Goal: Task Accomplishment & Management: Use online tool/utility

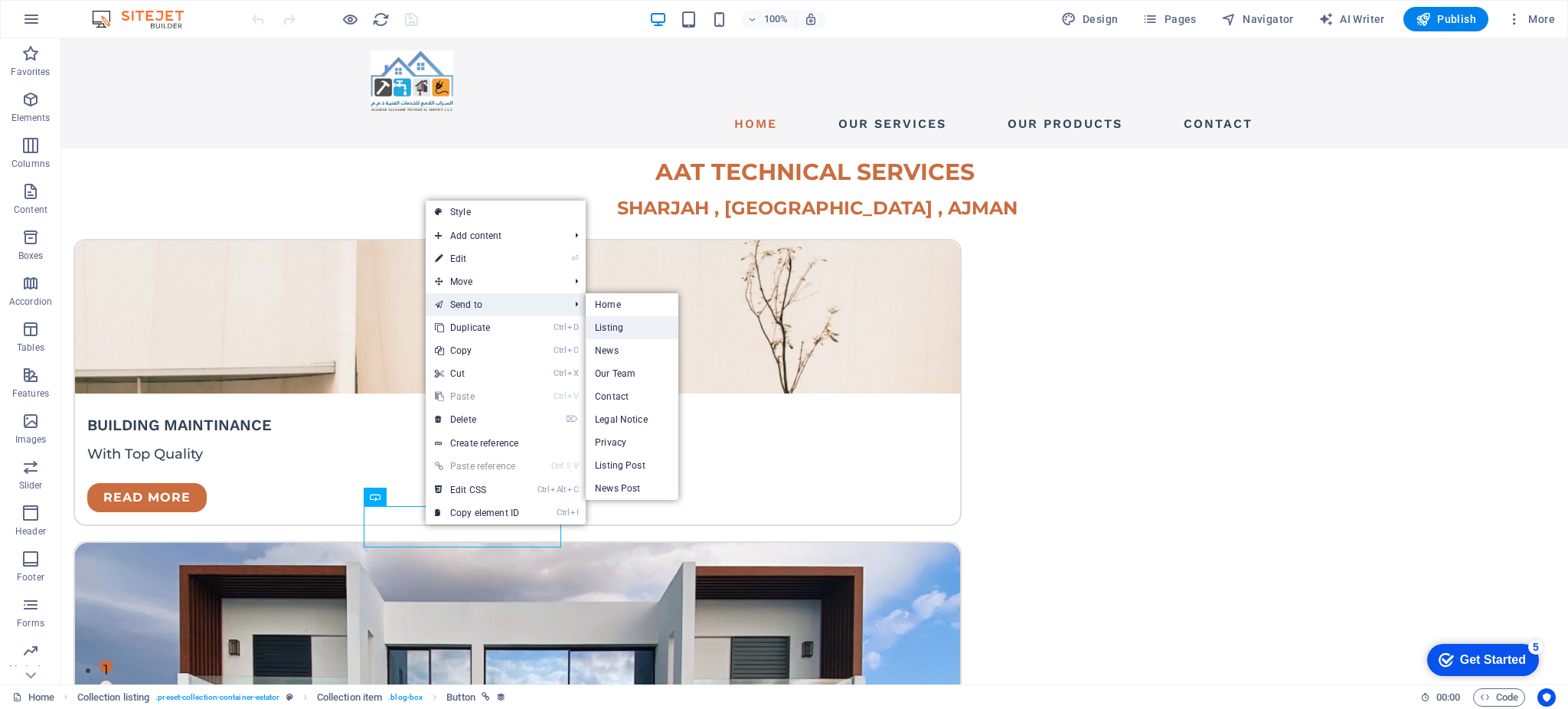
click at [627, 332] on link "Listing" at bounding box center [631, 327] width 92 height 23
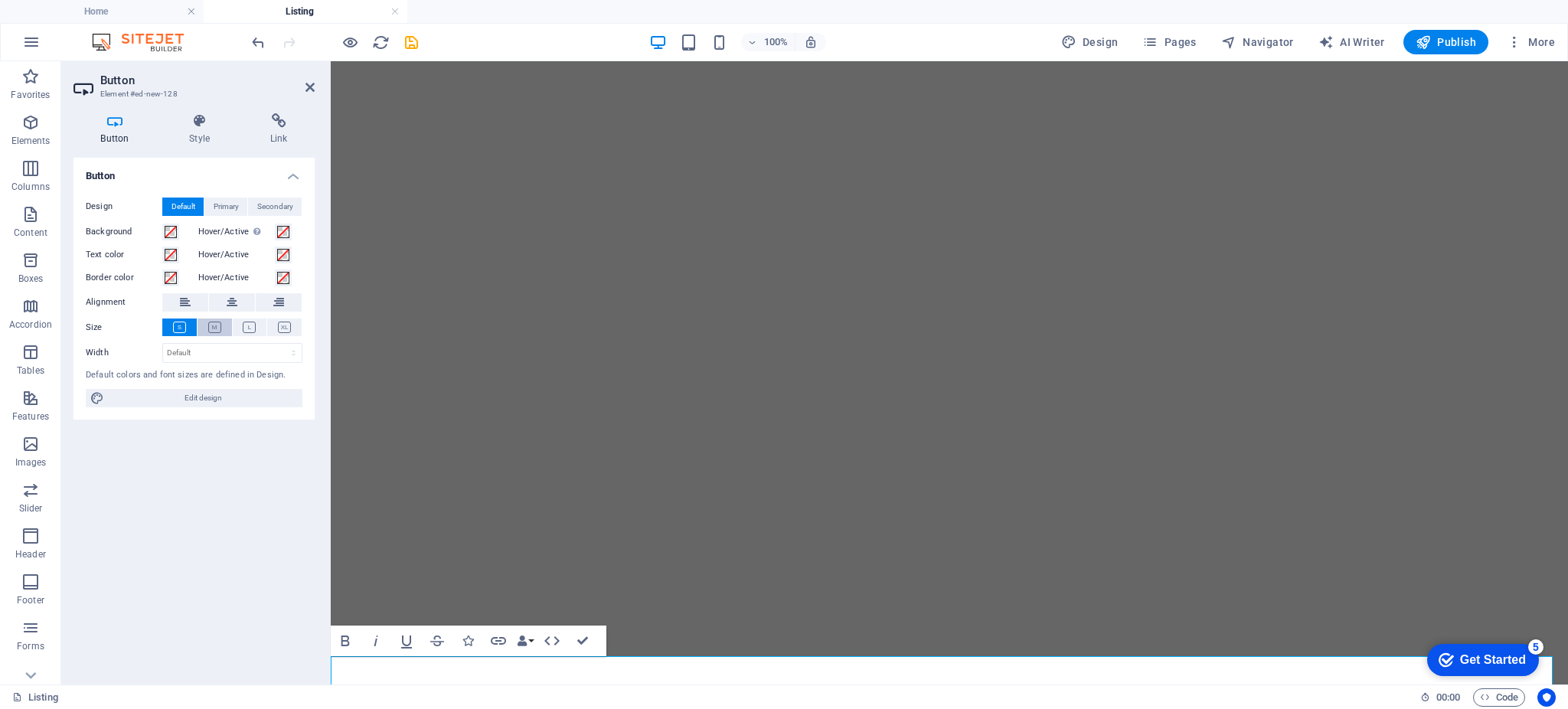
click at [217, 326] on icon at bounding box center [215, 327] width 13 height 11
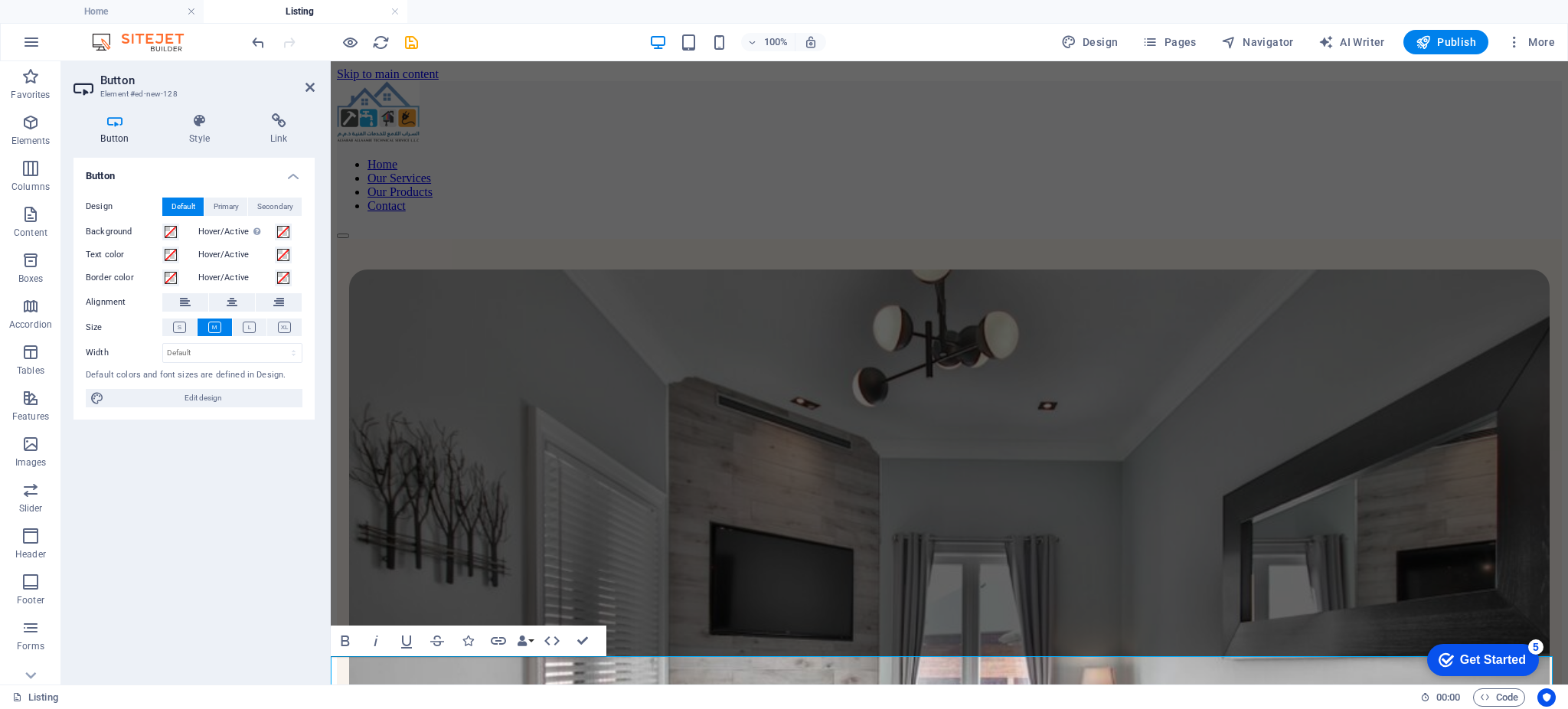
scroll to position [1611, 0]
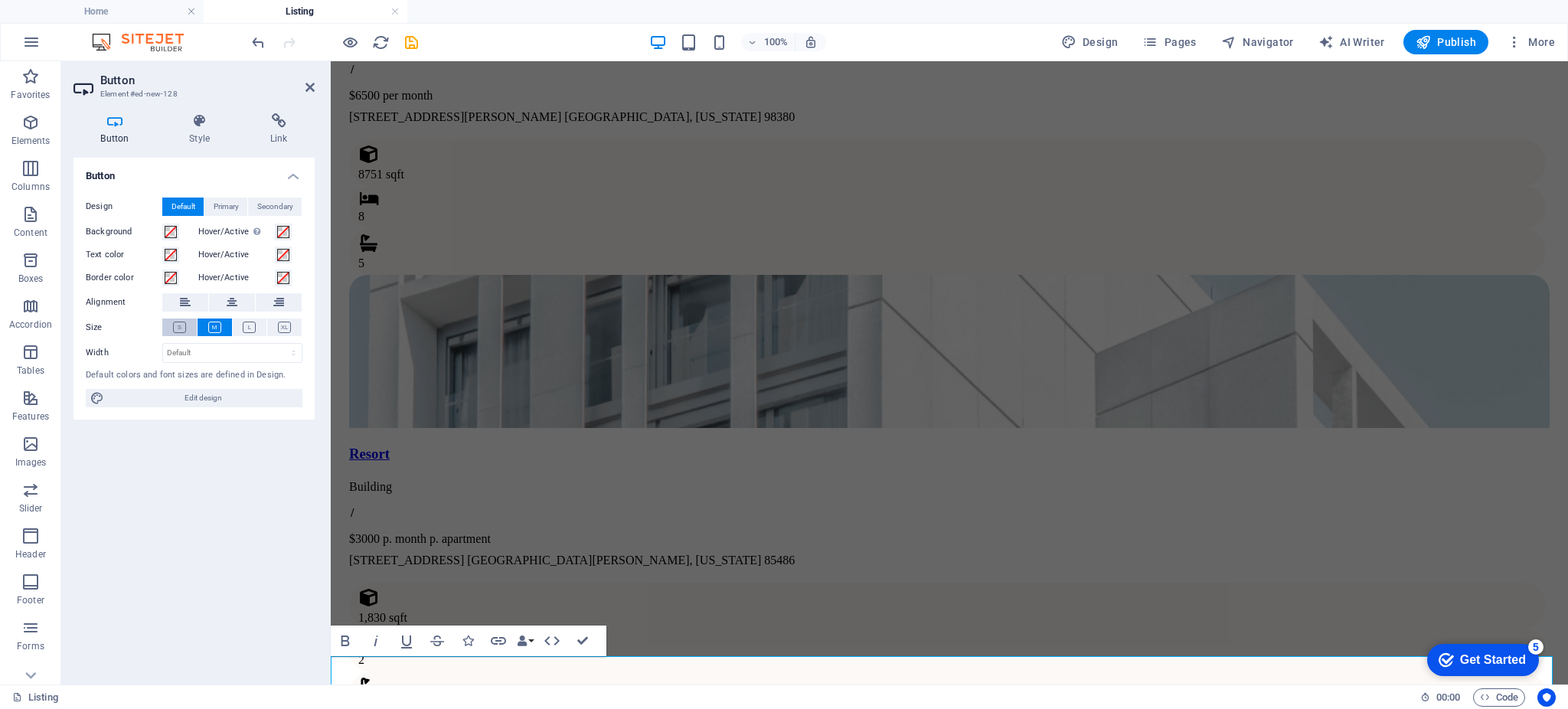
click at [188, 326] on button at bounding box center [179, 326] width 34 height 18
click at [206, 399] on span "Edit design" at bounding box center [203, 398] width 189 height 18
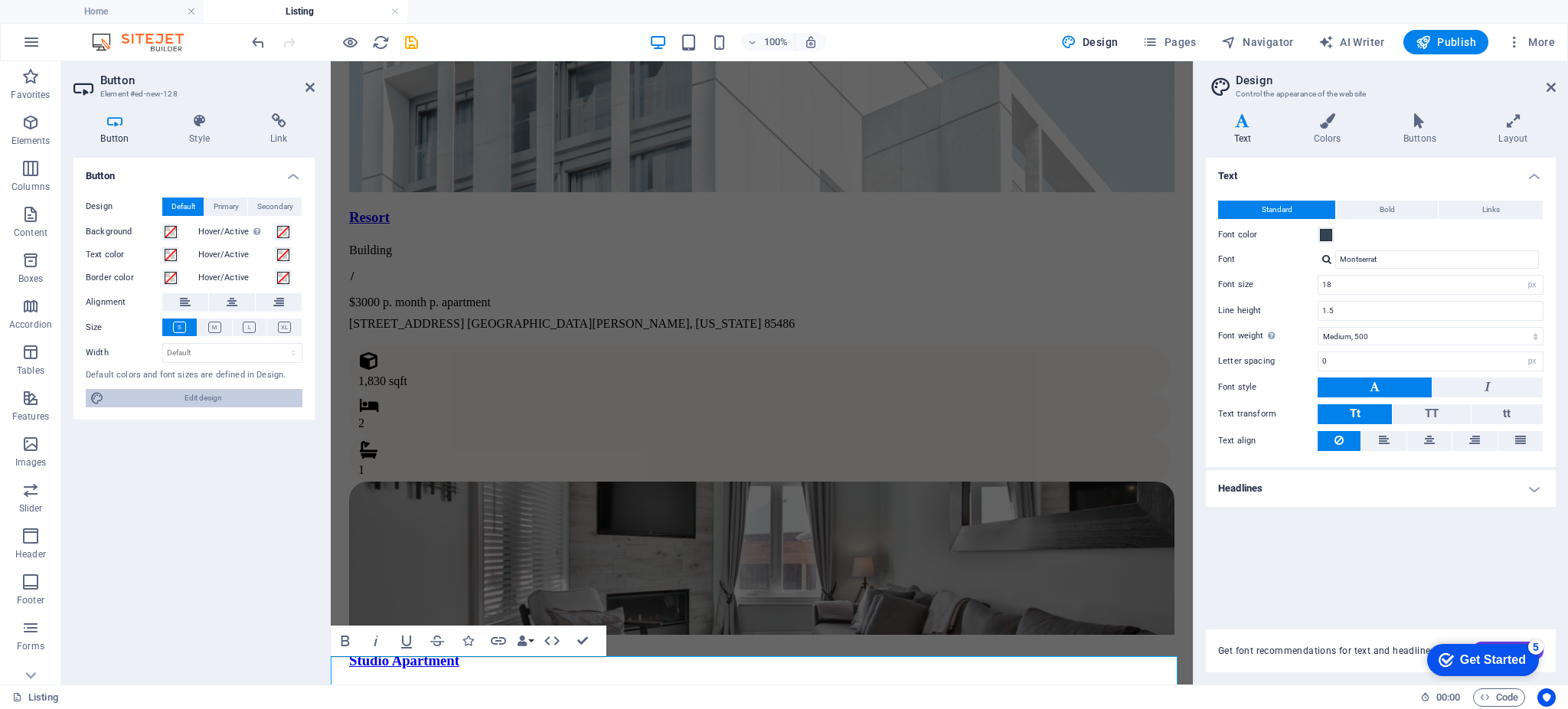
scroll to position [1619, 0]
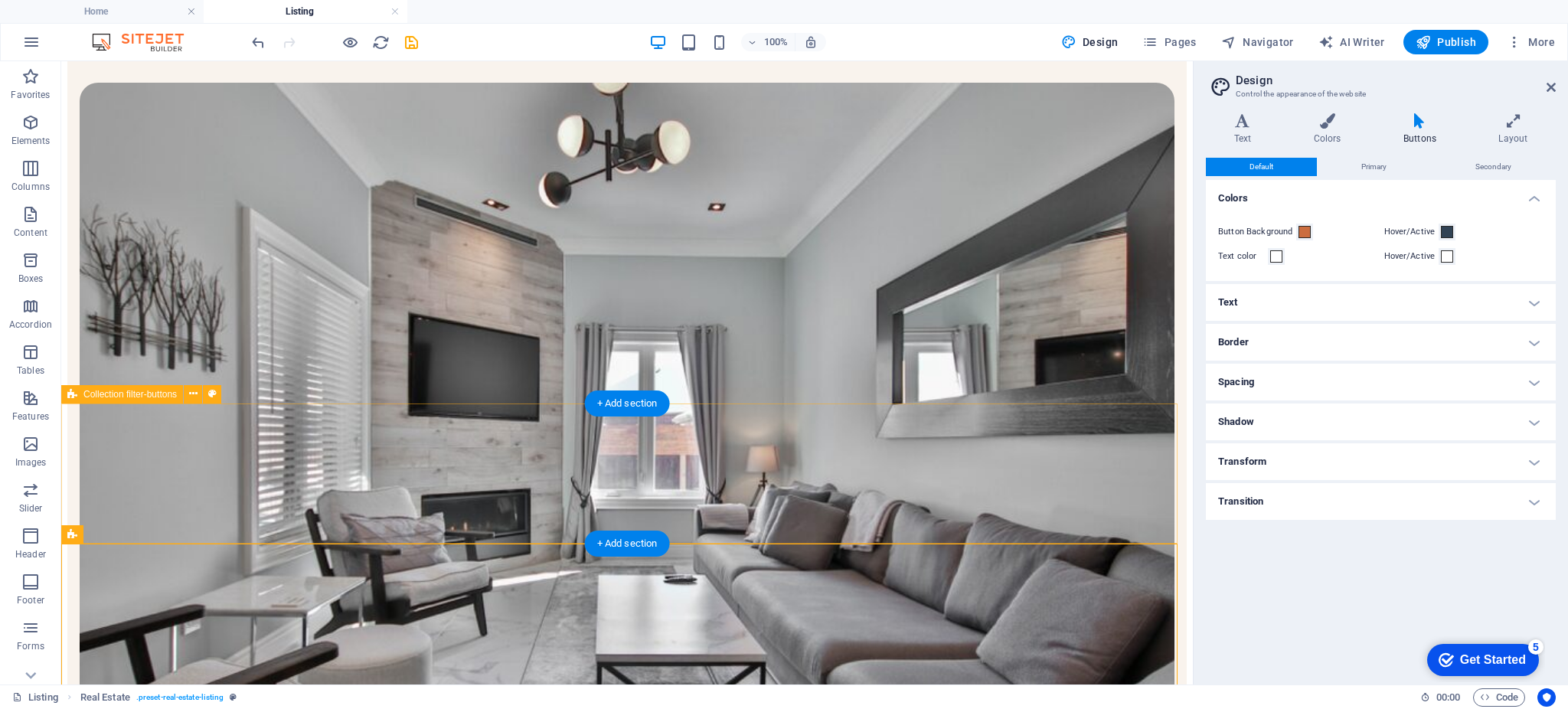
scroll to position [204, 0]
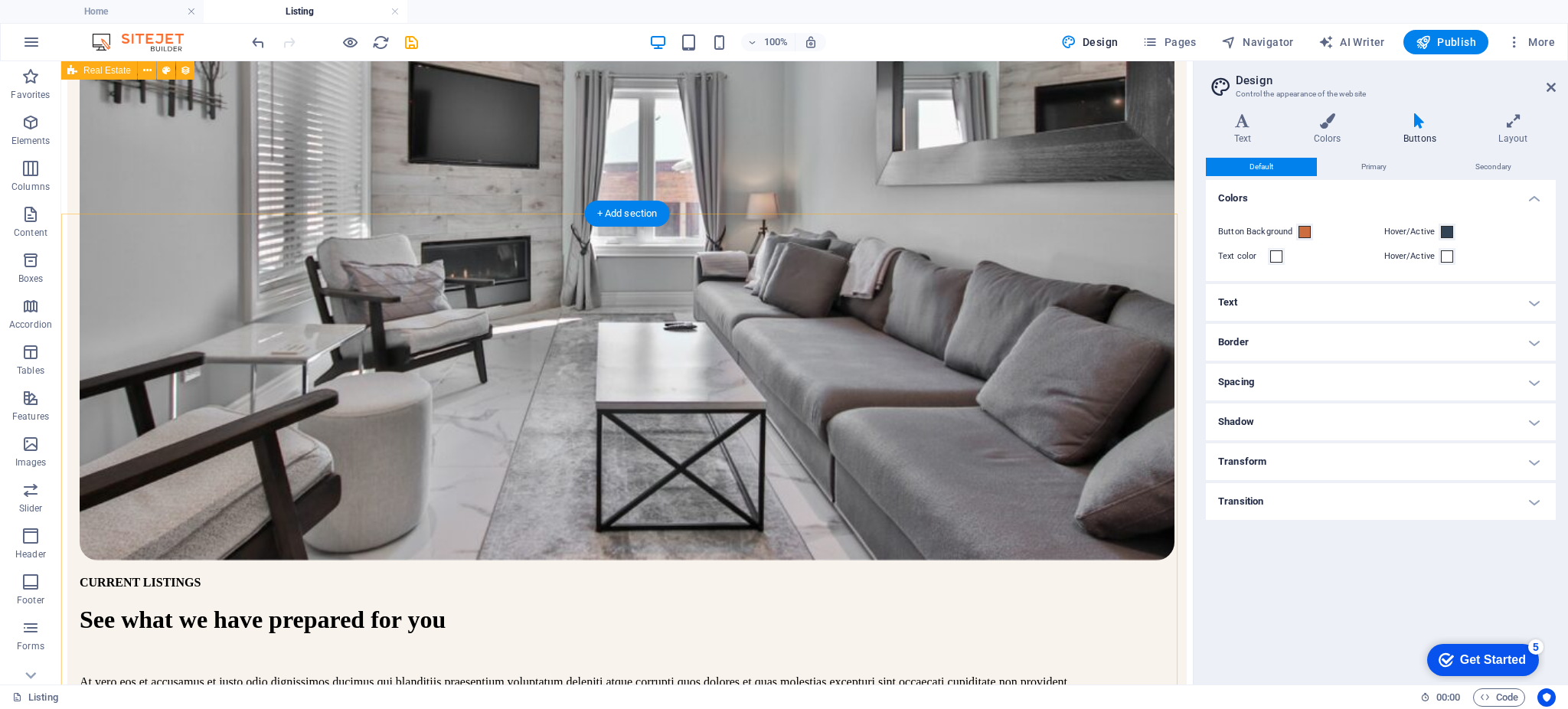
scroll to position [408, 0]
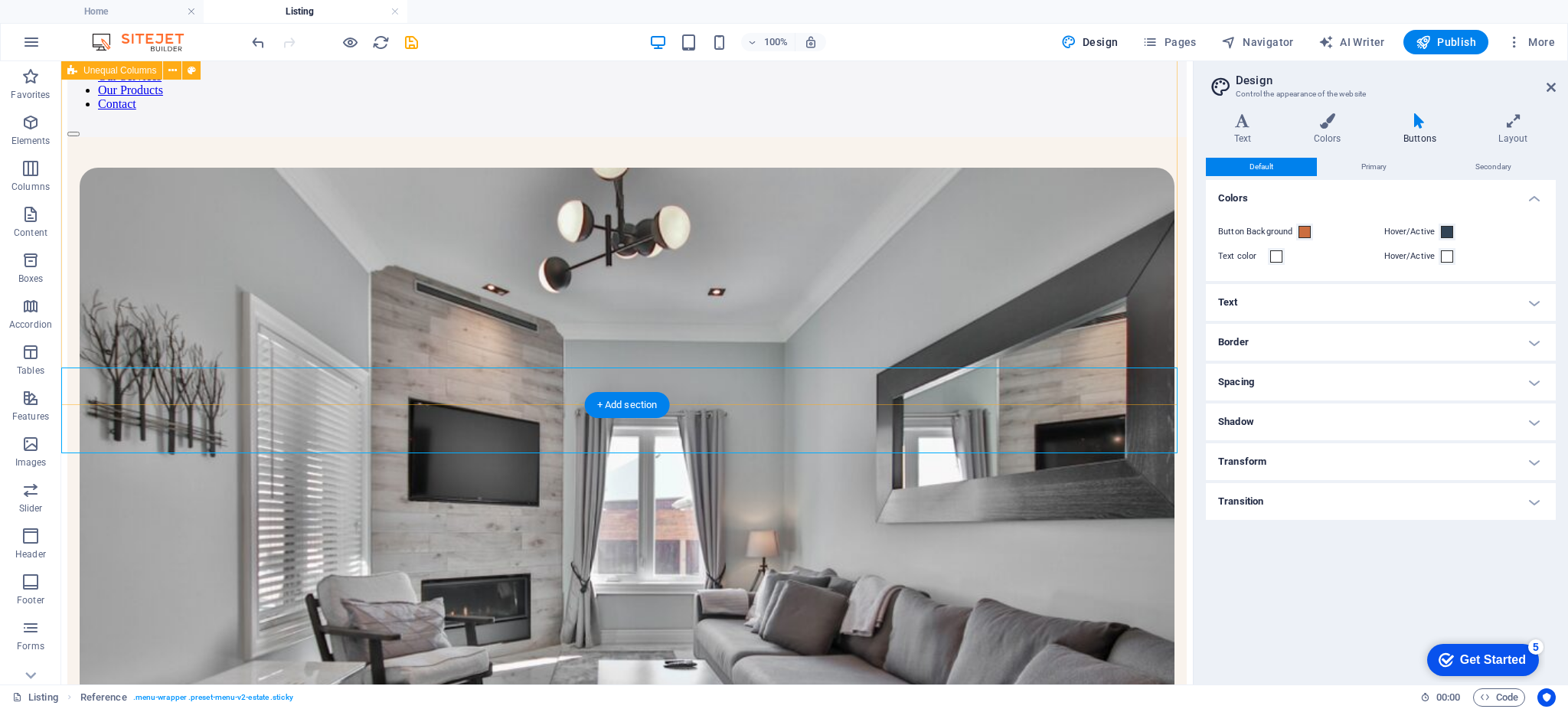
scroll to position [0, 0]
